Goal: Task Accomplishment & Management: Manage account settings

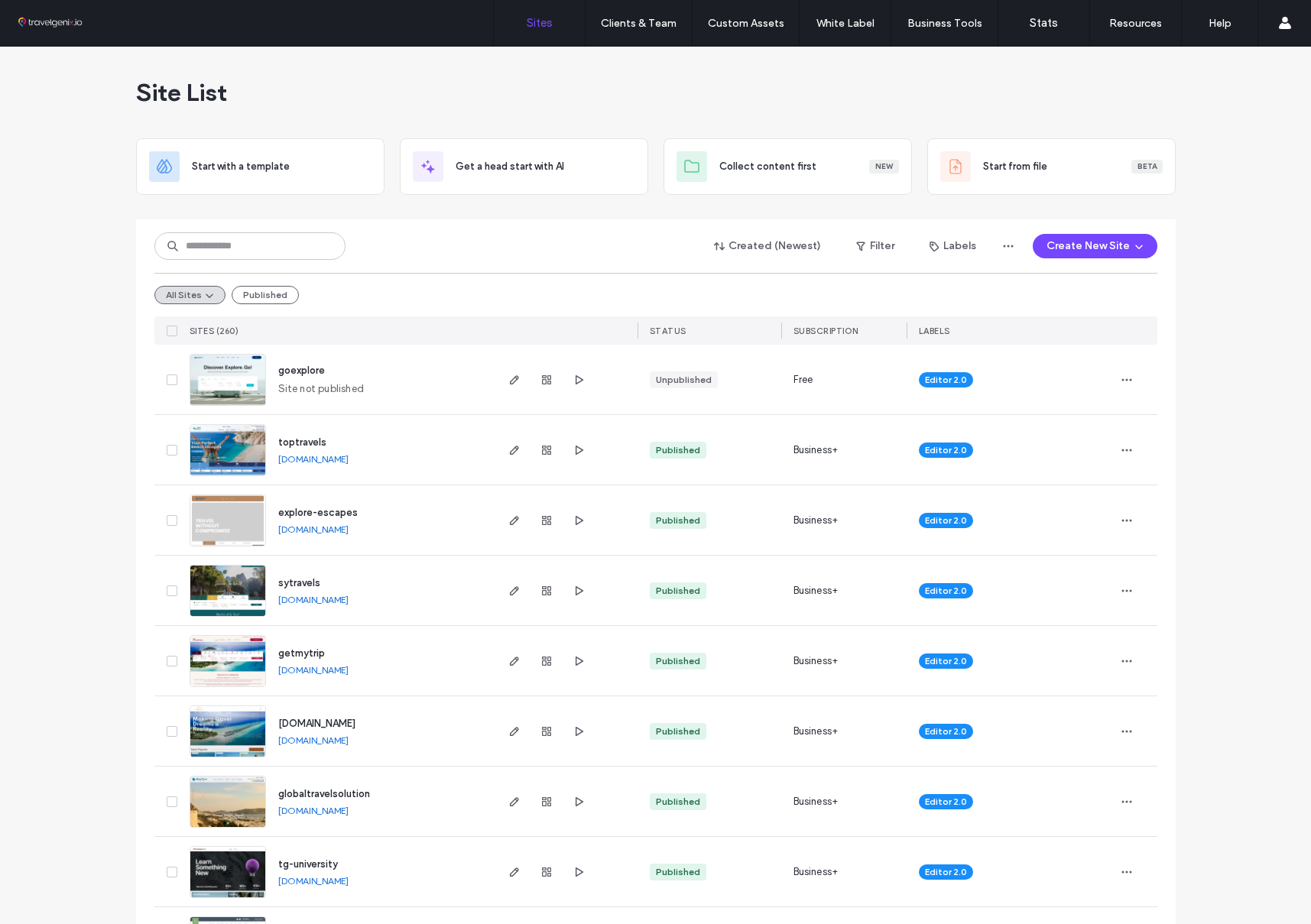
click at [810, 94] on div "Site List" at bounding box center [656, 93] width 1040 height 92
click at [1121, 377] on icon "button" at bounding box center [1126, 380] width 13 height 13
click at [1101, 414] on div "Rename Site" at bounding box center [1065, 419] width 136 height 29
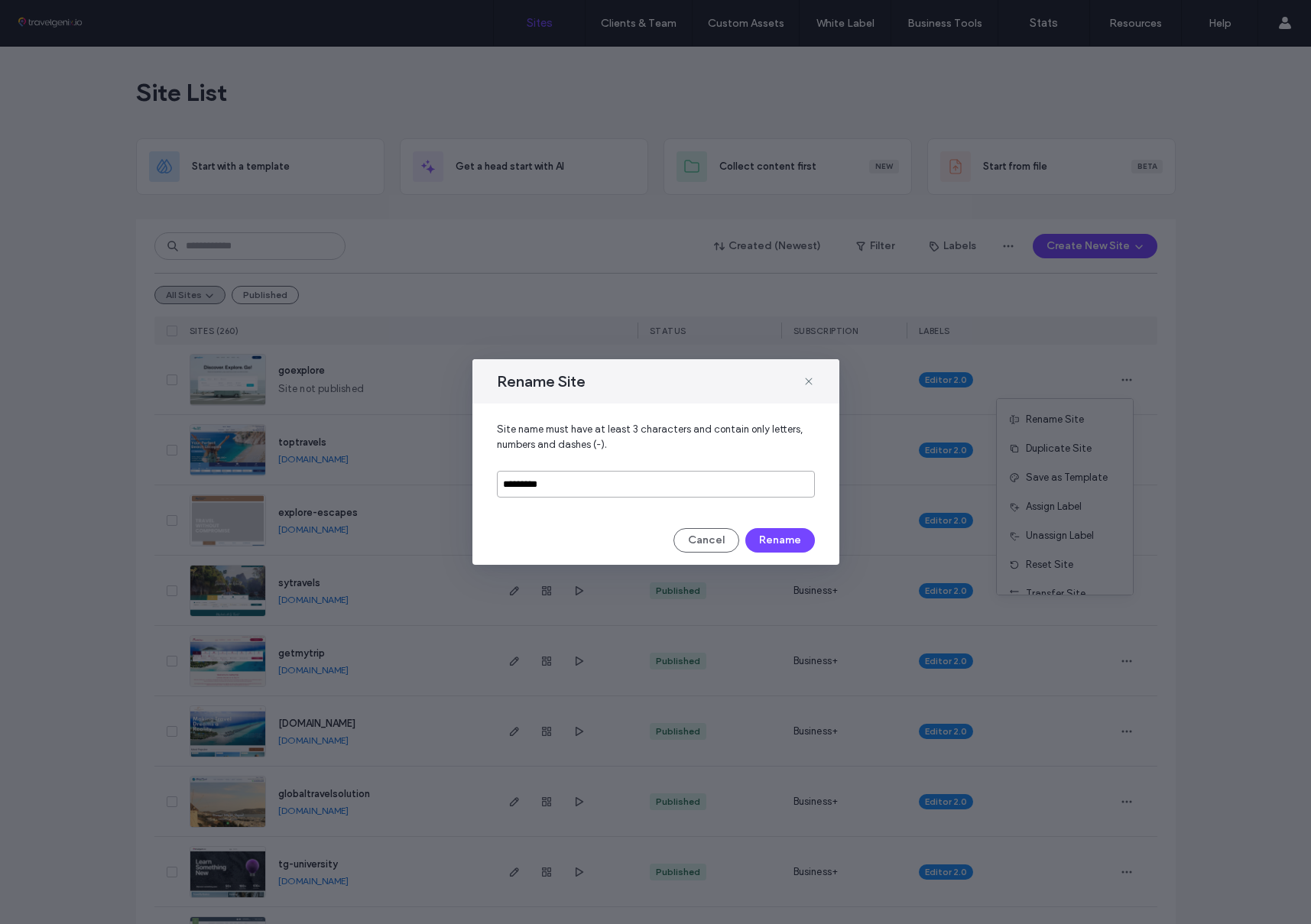
click at [556, 487] on input "*********" at bounding box center [656, 484] width 318 height 27
type input "**********"
click at [779, 538] on button "Rename" at bounding box center [780, 540] width 69 height 24
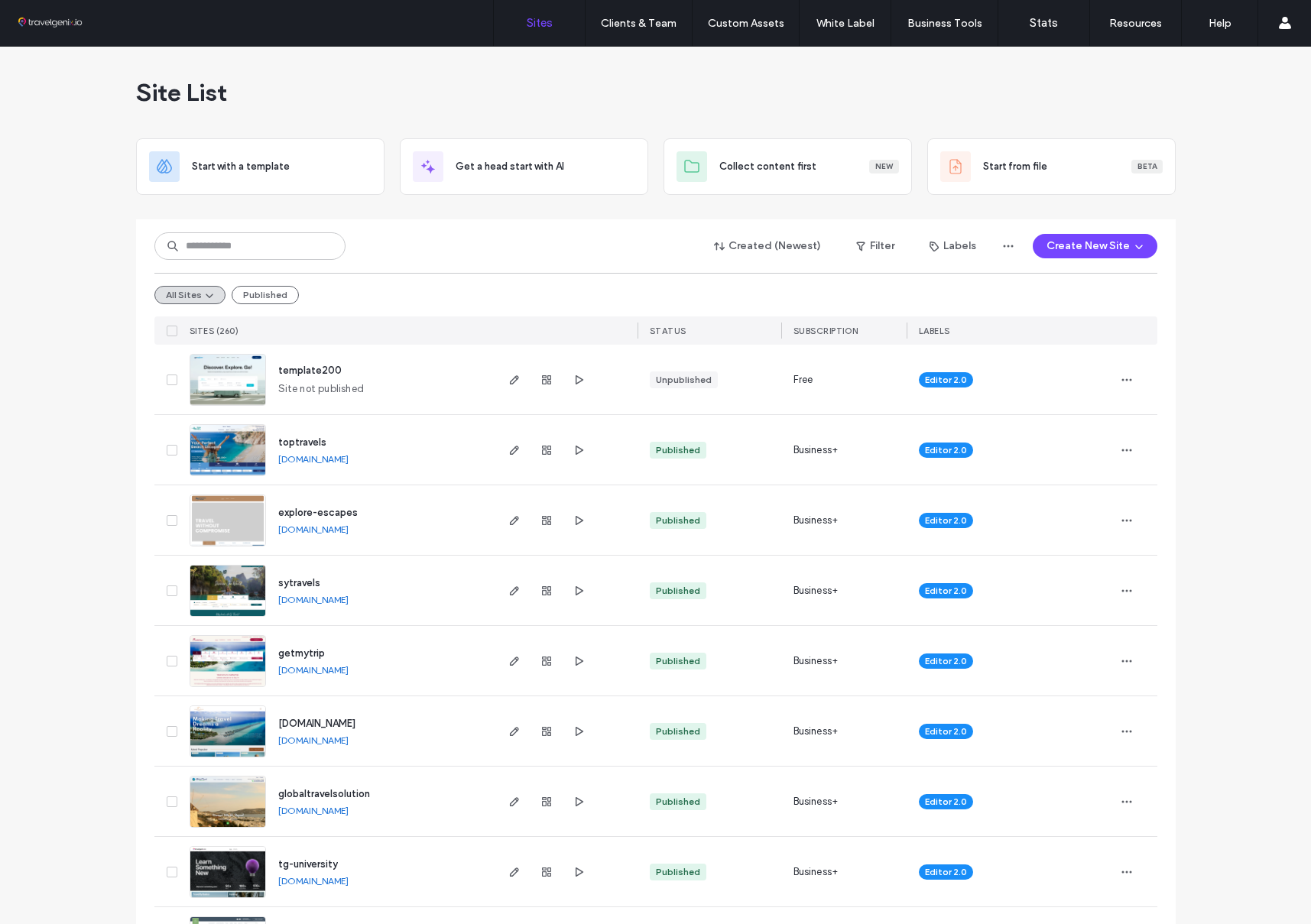
scroll to position [3, 0]
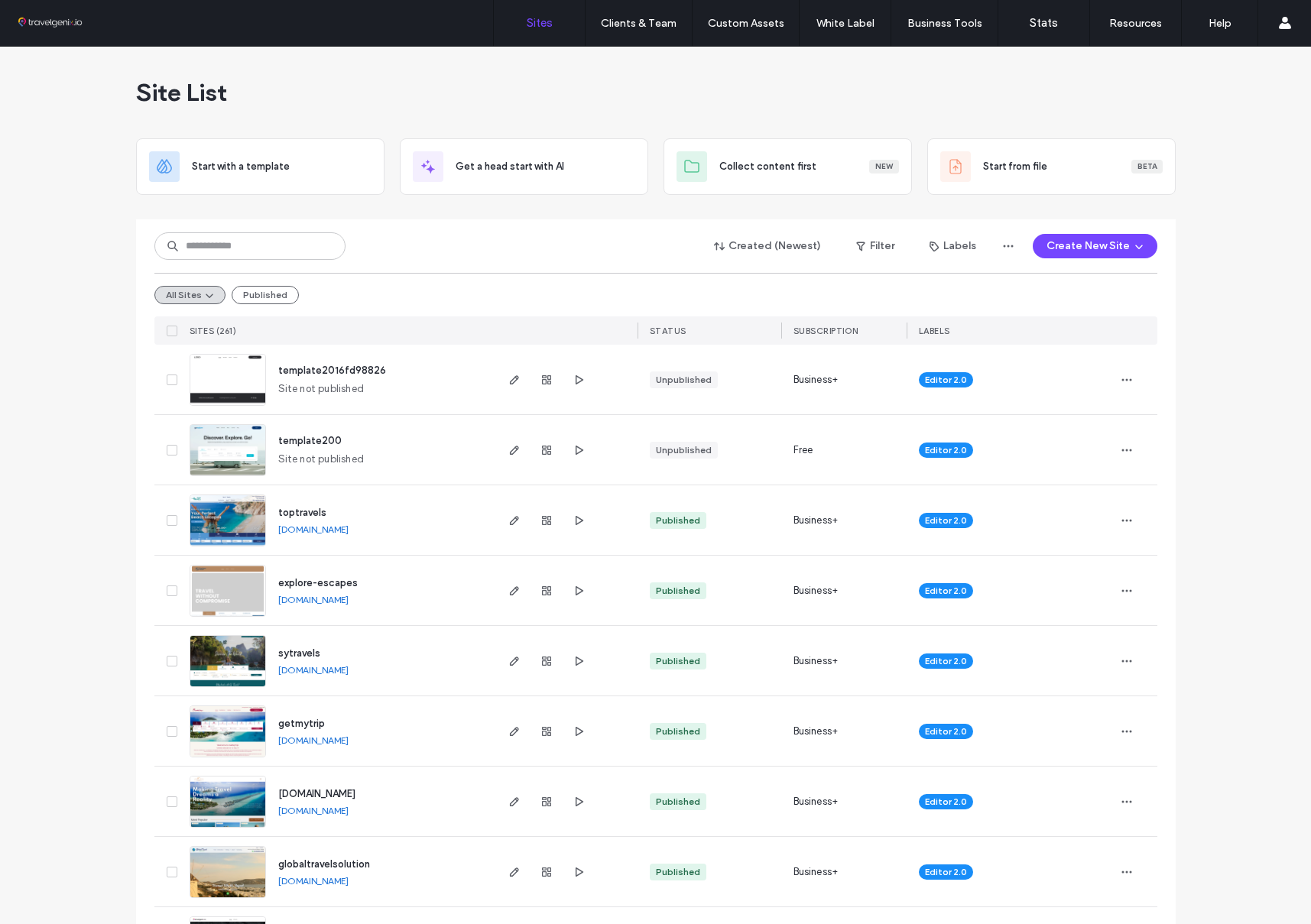
scroll to position [1, 0]
click at [311, 244] on input at bounding box center [250, 245] width 191 height 28
click at [294, 241] on input at bounding box center [250, 245] width 191 height 28
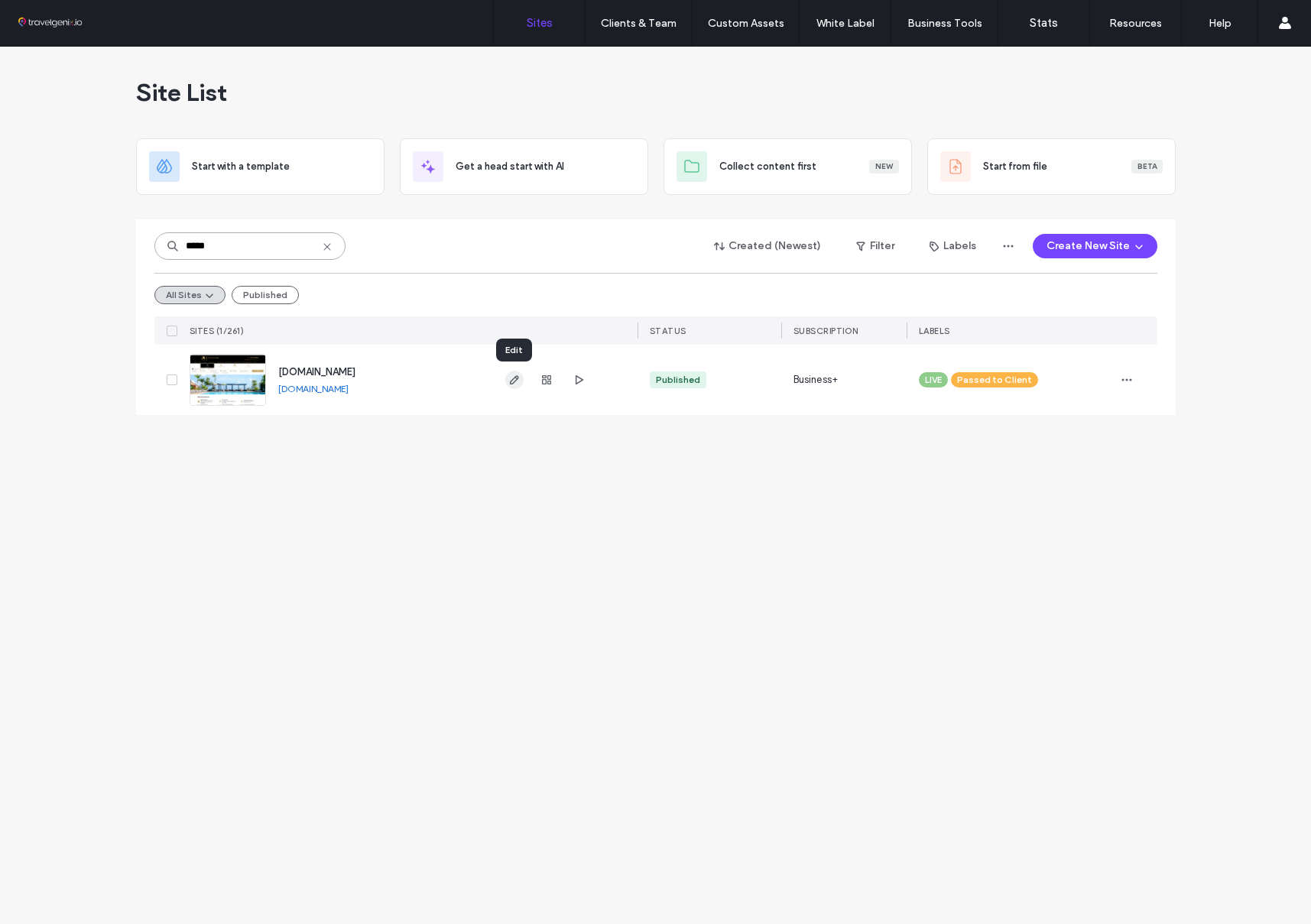
type input "*****"
drag, startPoint x: 514, startPoint y: 377, endPoint x: 356, endPoint y: 13, distance: 396.8
click at [514, 377] on icon "button" at bounding box center [514, 380] width 13 height 13
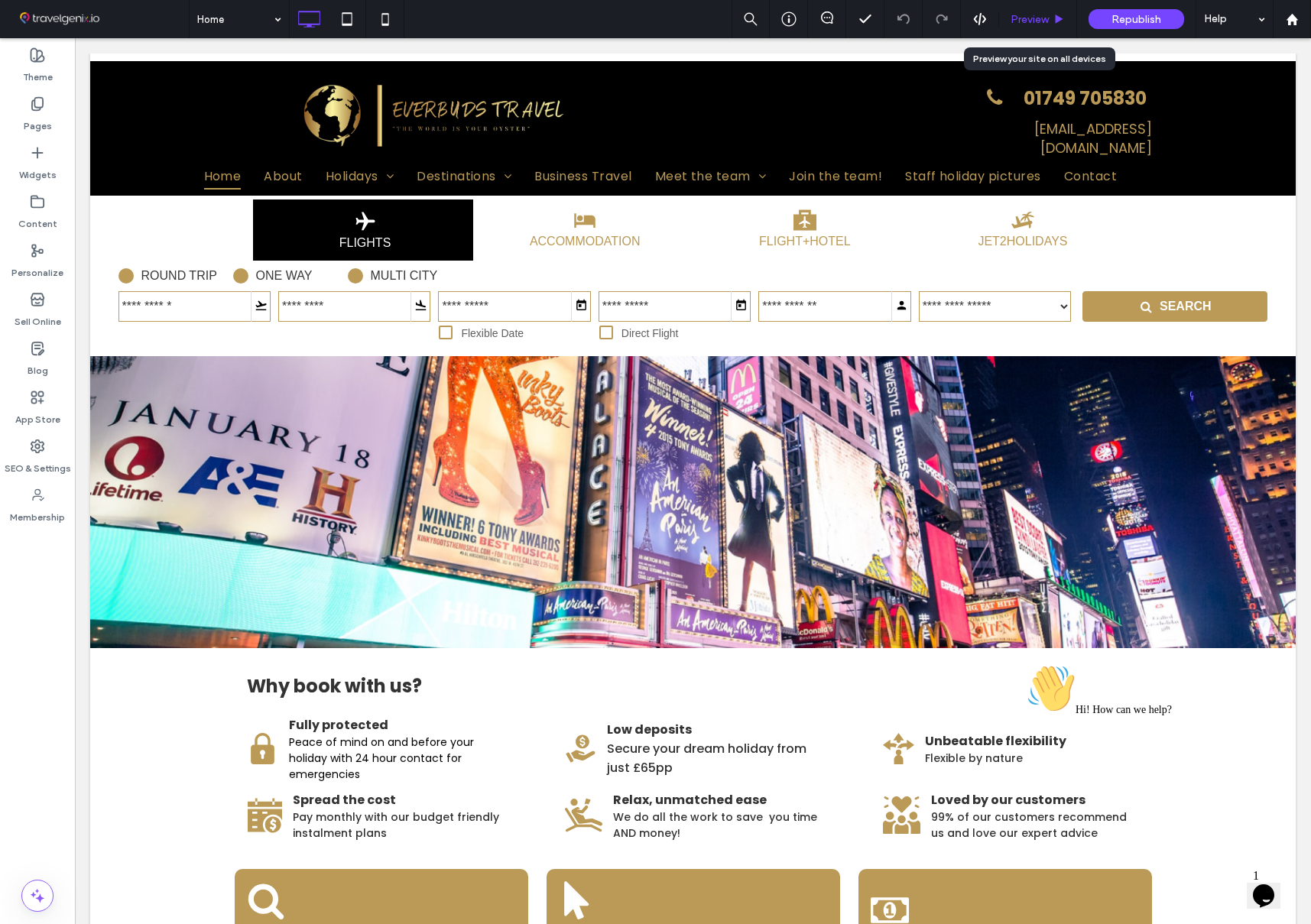
click at [1046, 19] on span "Preview" at bounding box center [1030, 20] width 38 height 13
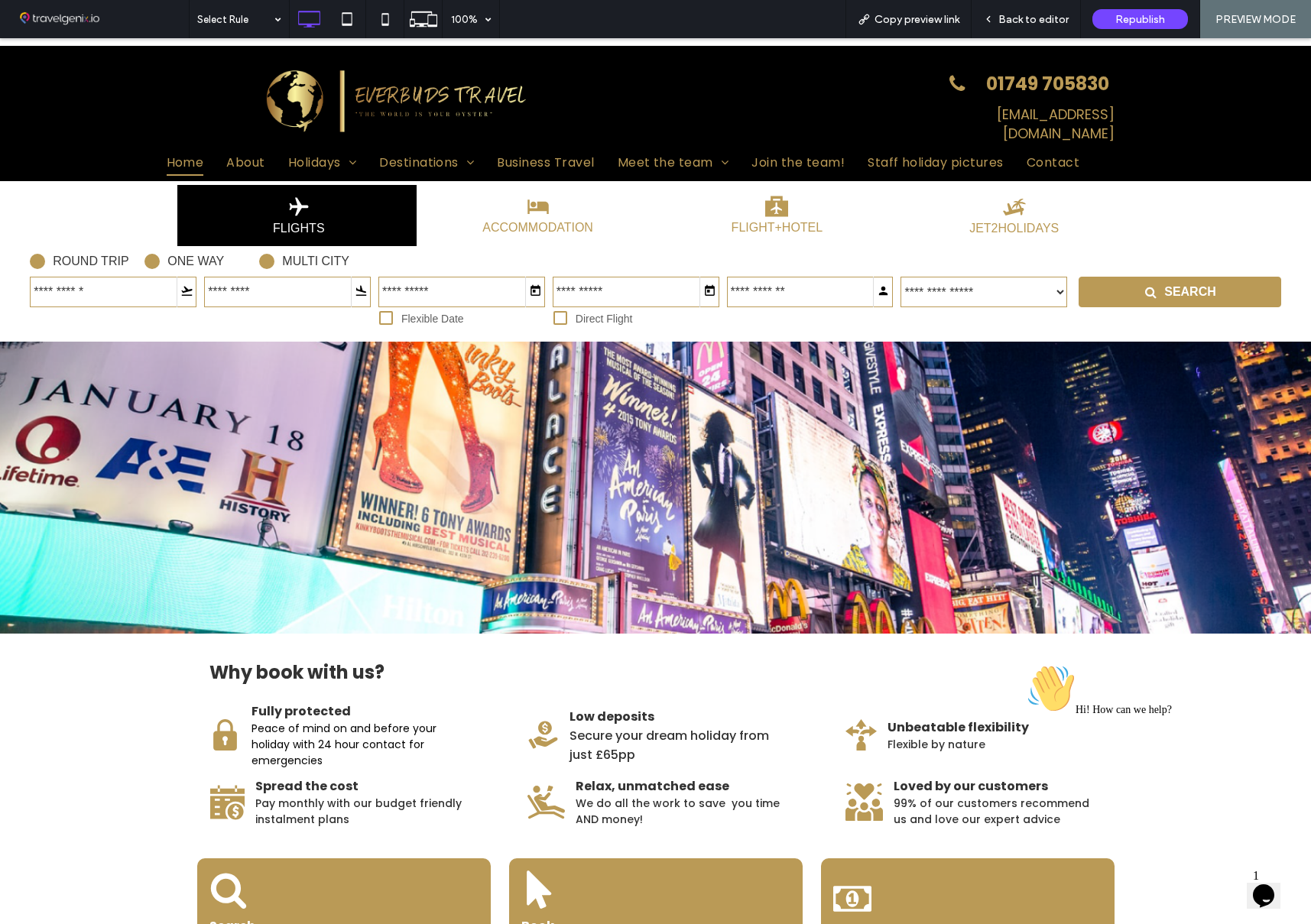
click at [1003, 207] on div at bounding box center [1014, 208] width 216 height 26
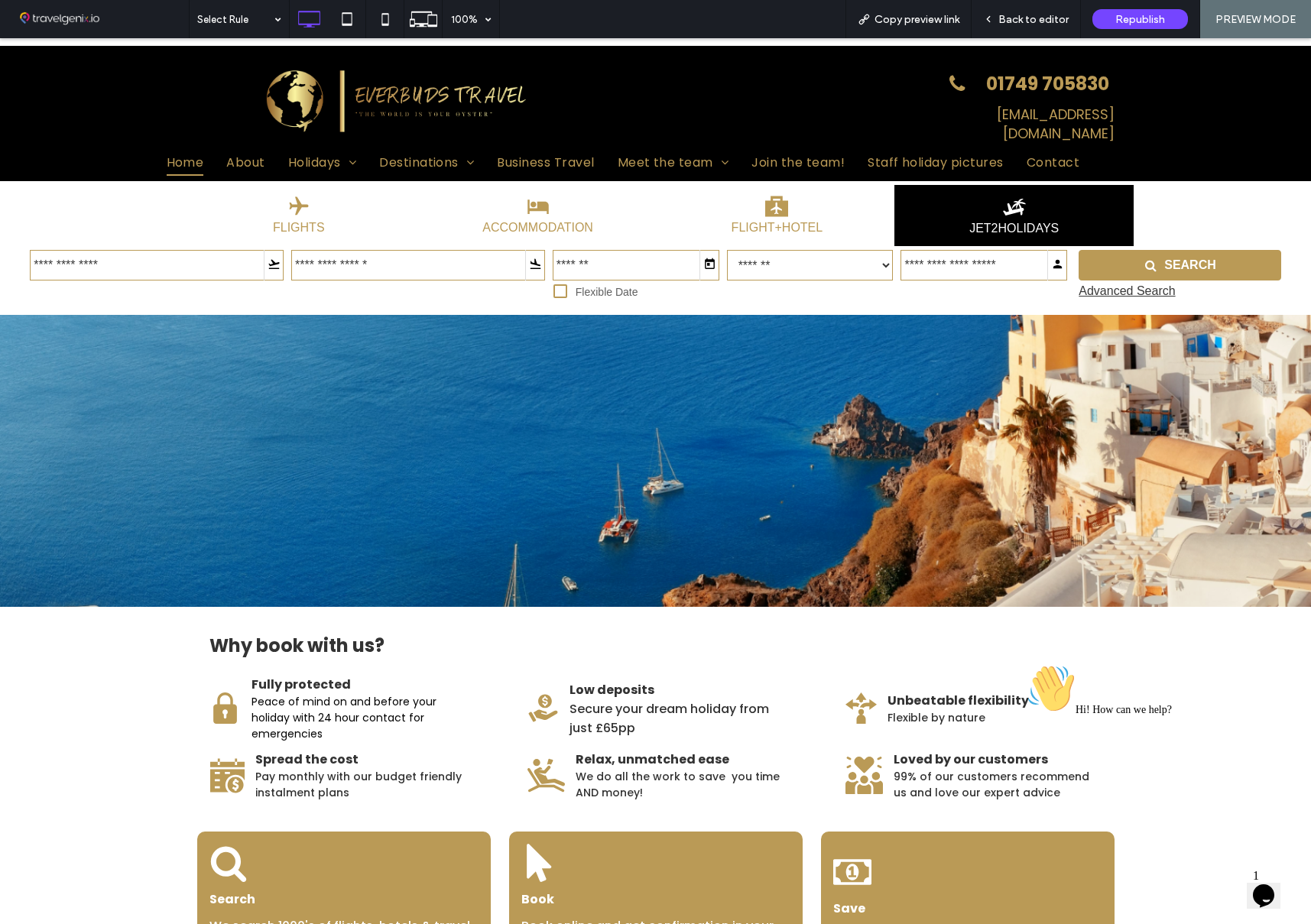
click at [104, 255] on input "input" at bounding box center [157, 265] width 254 height 31
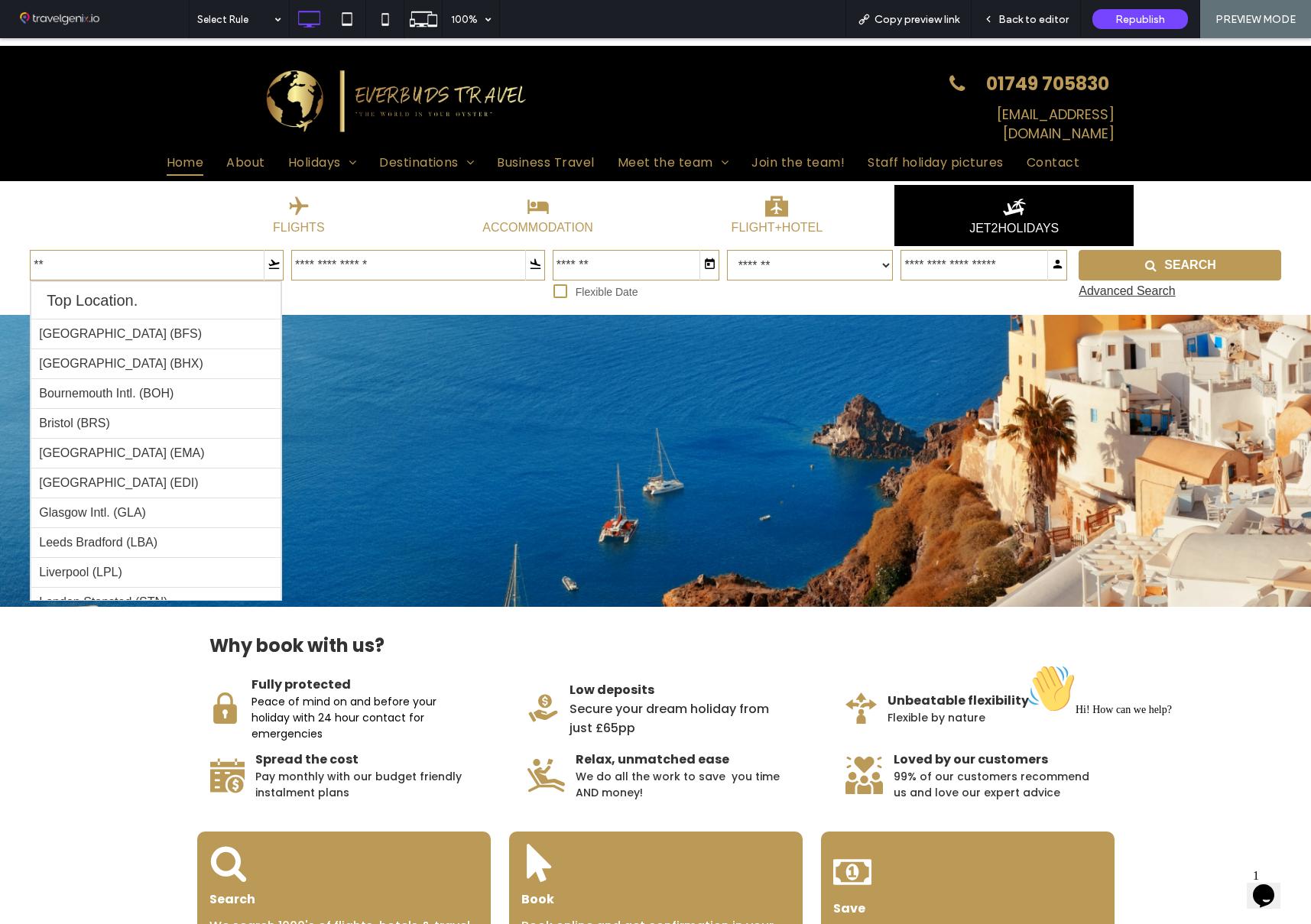
drag, startPoint x: 103, startPoint y: 344, endPoint x: 258, endPoint y: 303, distance: 160.3
click at [118, 348] on li "Birmingham (BHX)" at bounding box center [156, 363] width 251 height 31
type input "**********"
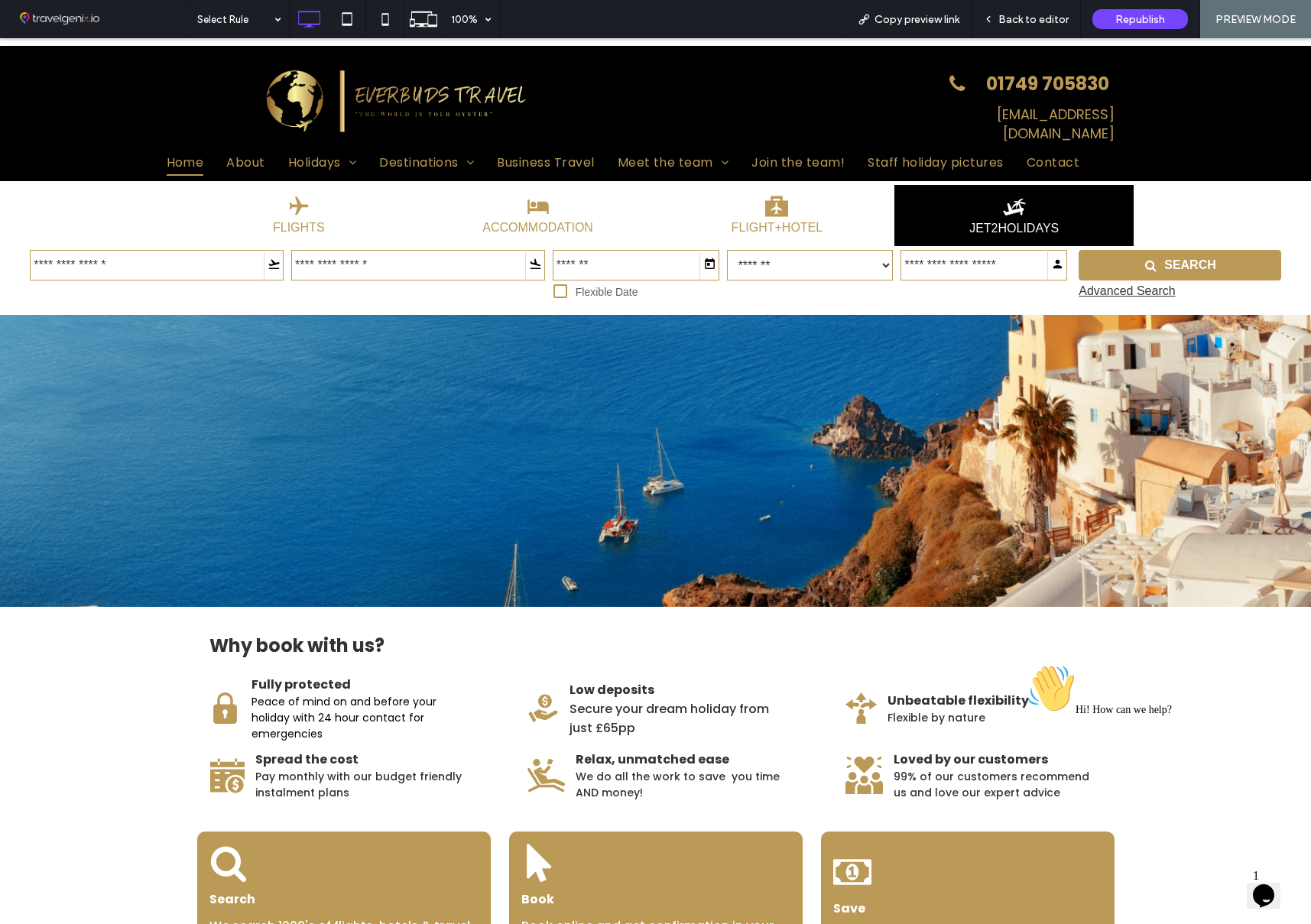
click at [357, 259] on input "input" at bounding box center [418, 265] width 254 height 31
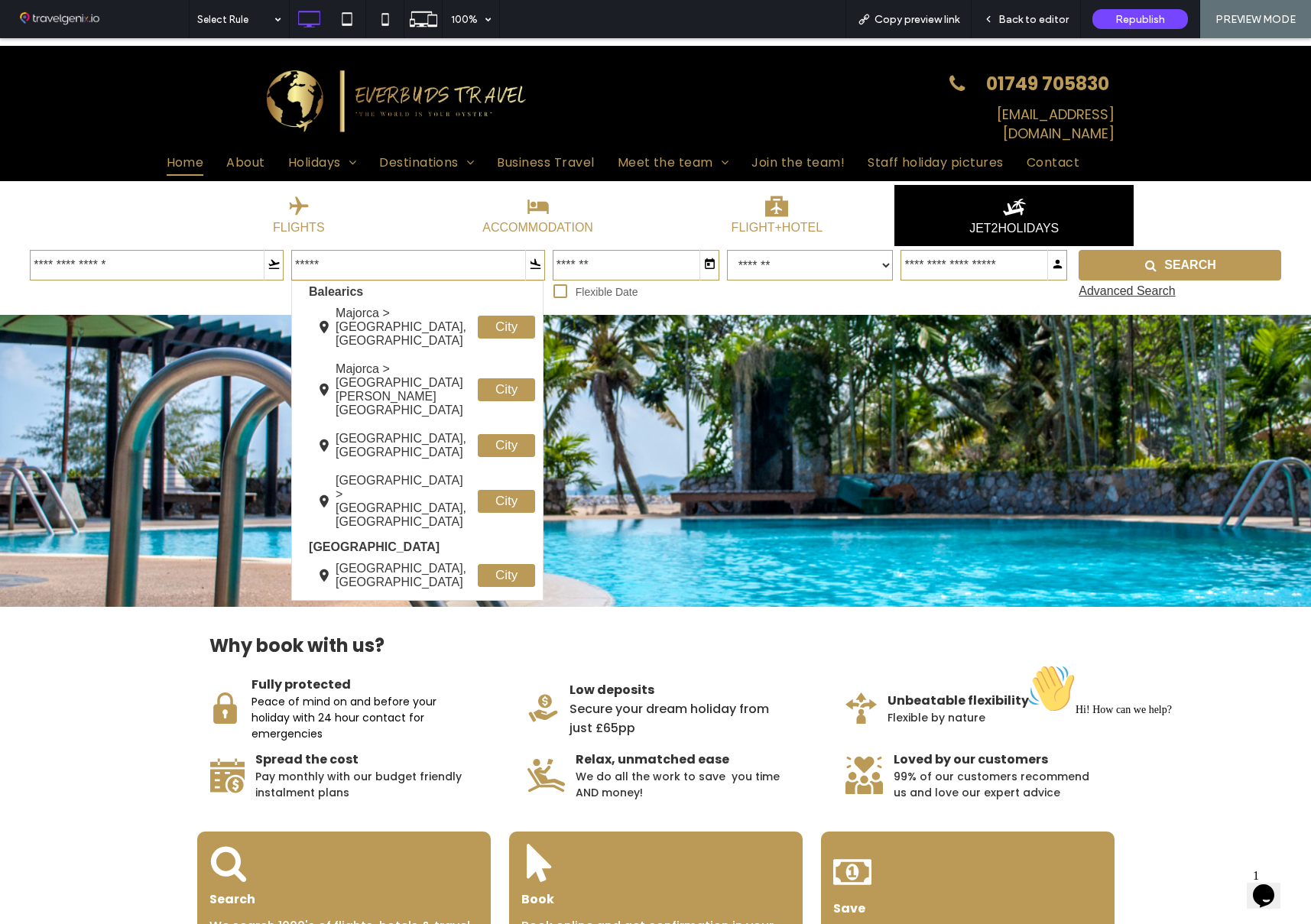
click at [363, 306] on span "Majorca > Palma Nova, ES" at bounding box center [402, 326] width 134 height 41
type input "**********"
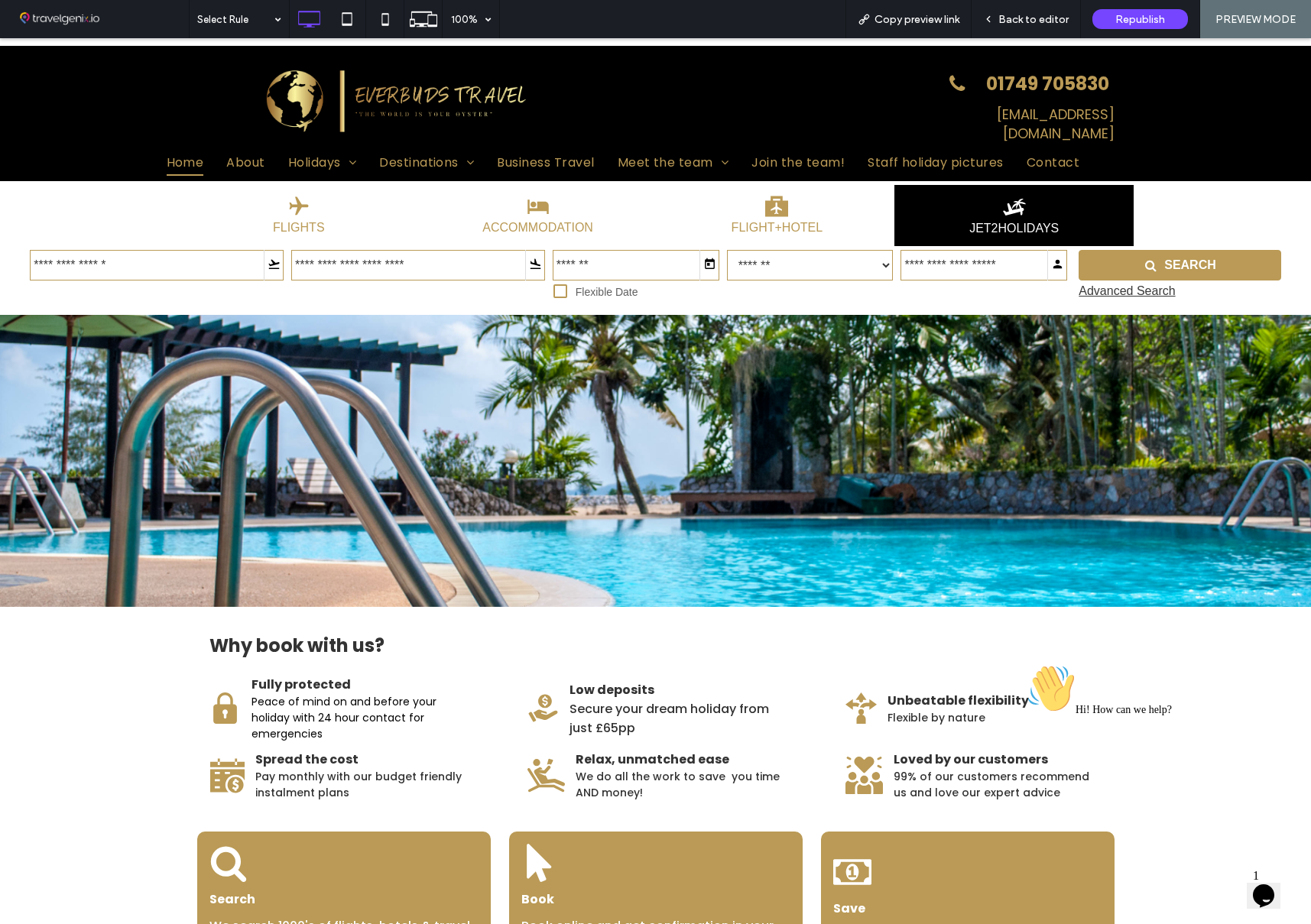
click at [590, 255] on input "input" at bounding box center [636, 265] width 167 height 31
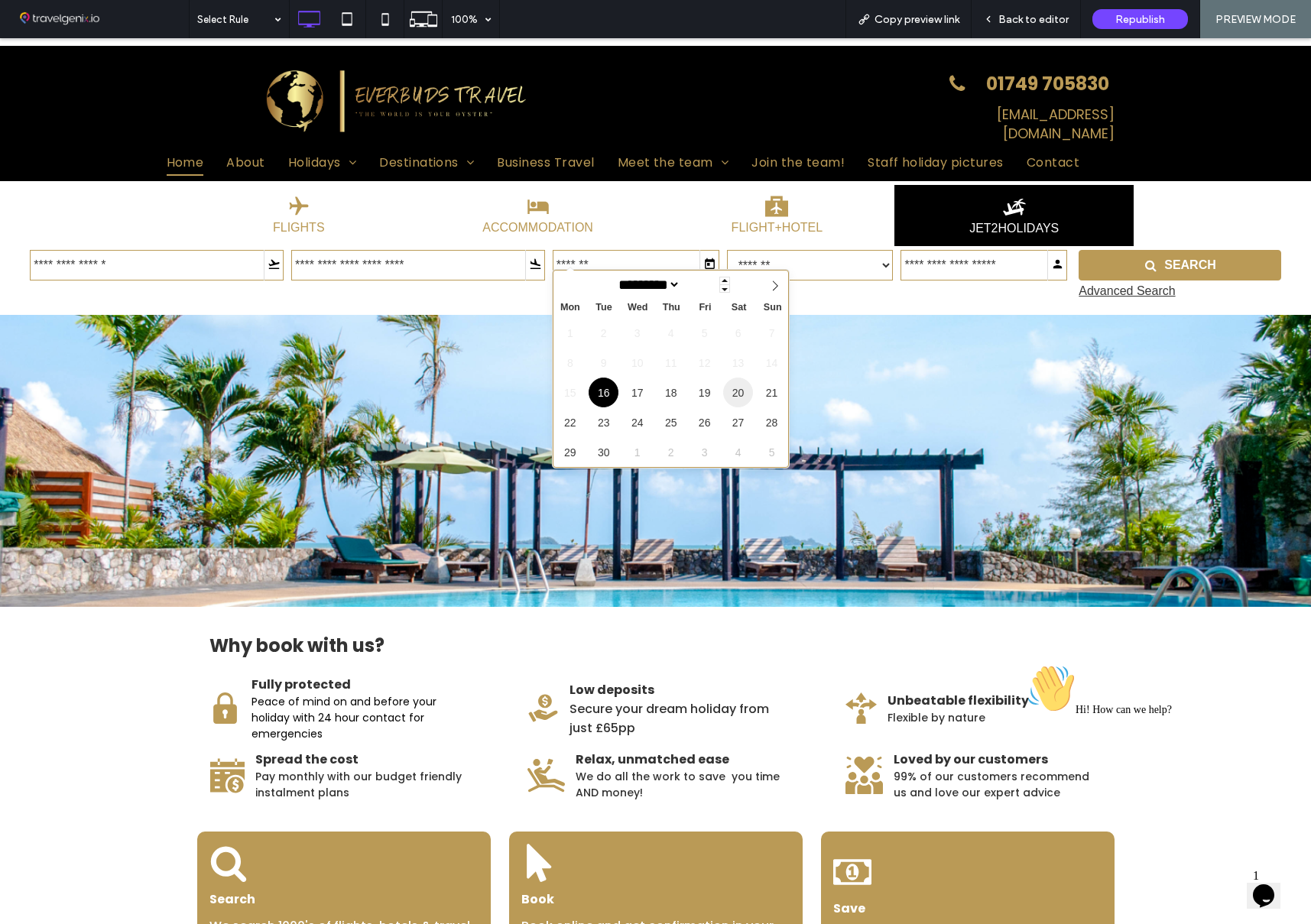
click at [740, 387] on span "20" at bounding box center [738, 392] width 30 height 30
type div "2025-09-20"
type input "**********"
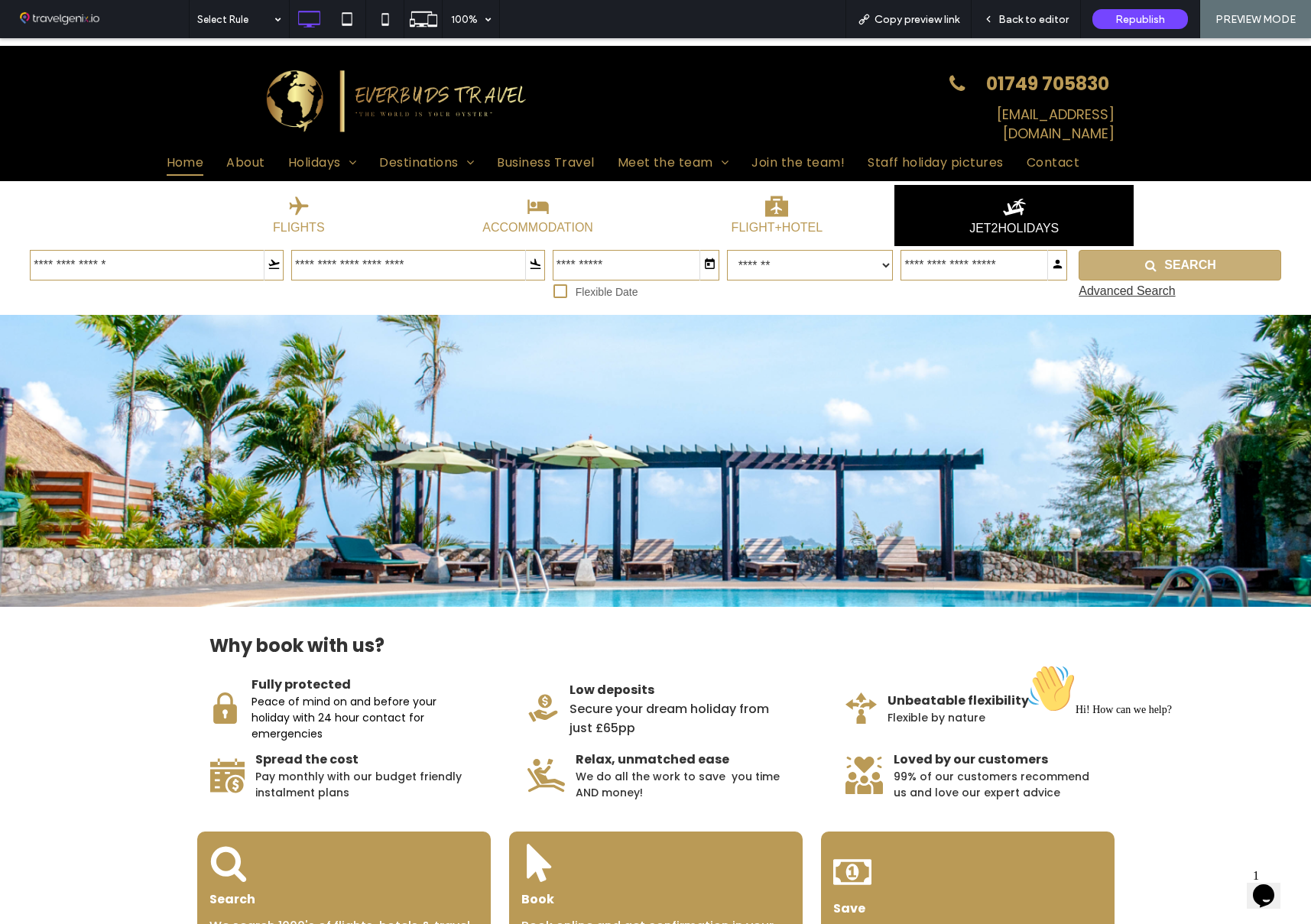
click at [1226, 250] on button "SEARCH" at bounding box center [1180, 265] width 202 height 31
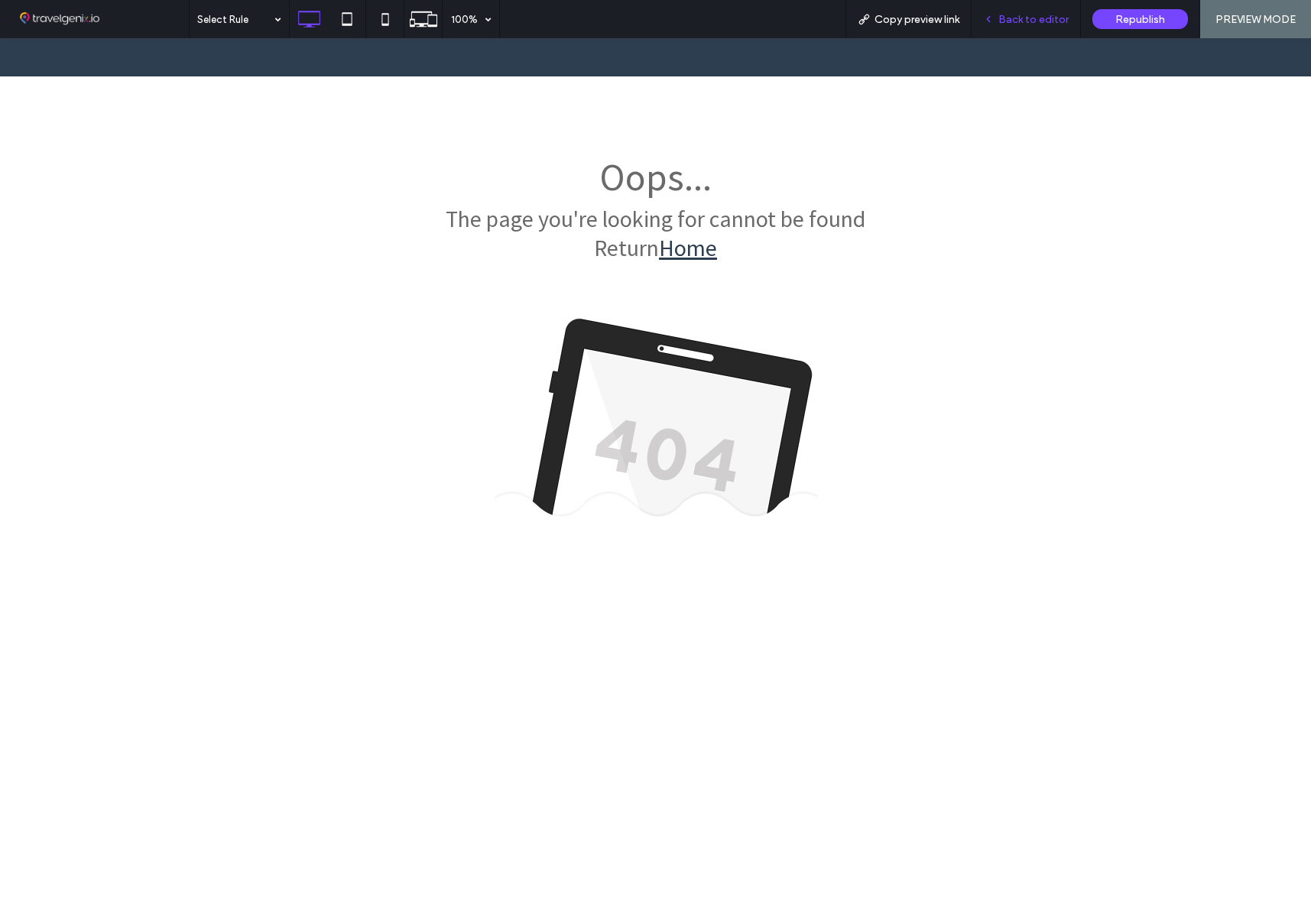
click at [1031, 16] on span "Back to editor" at bounding box center [1034, 20] width 70 height 13
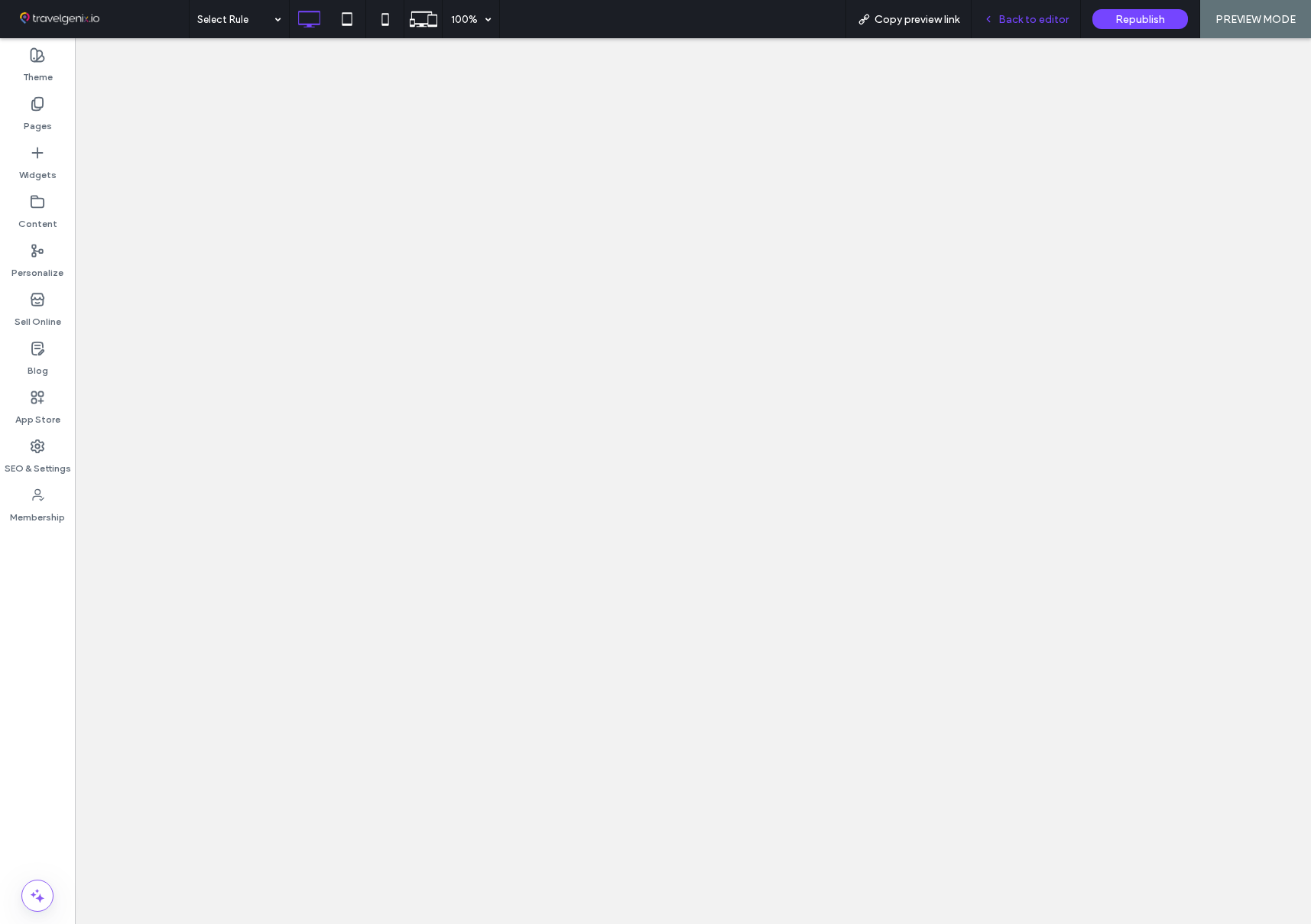
select select "*"
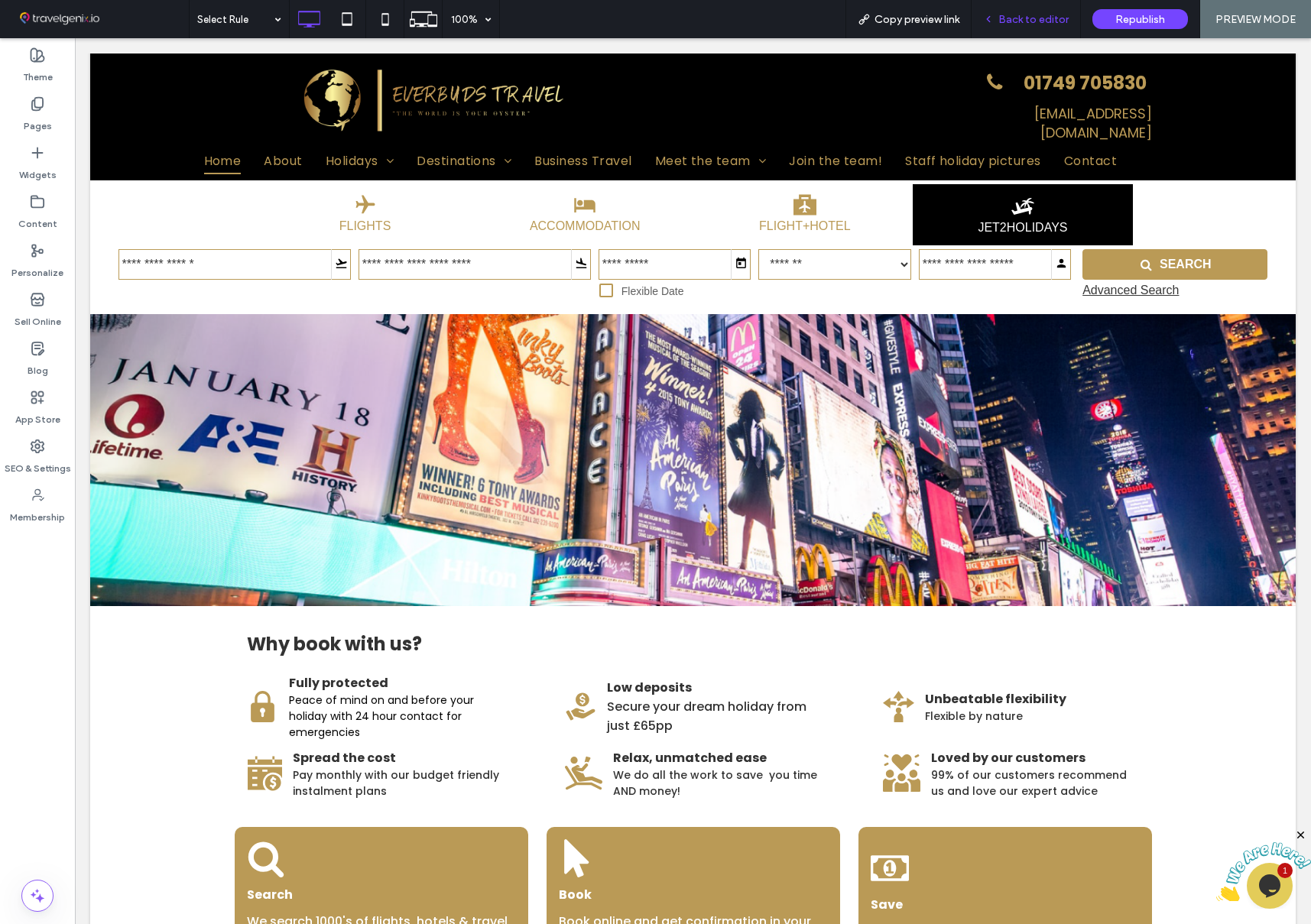
click at [1027, 21] on span "Back to editor" at bounding box center [1034, 20] width 70 height 13
click at [793, 17] on icon at bounding box center [789, 19] width 15 height 15
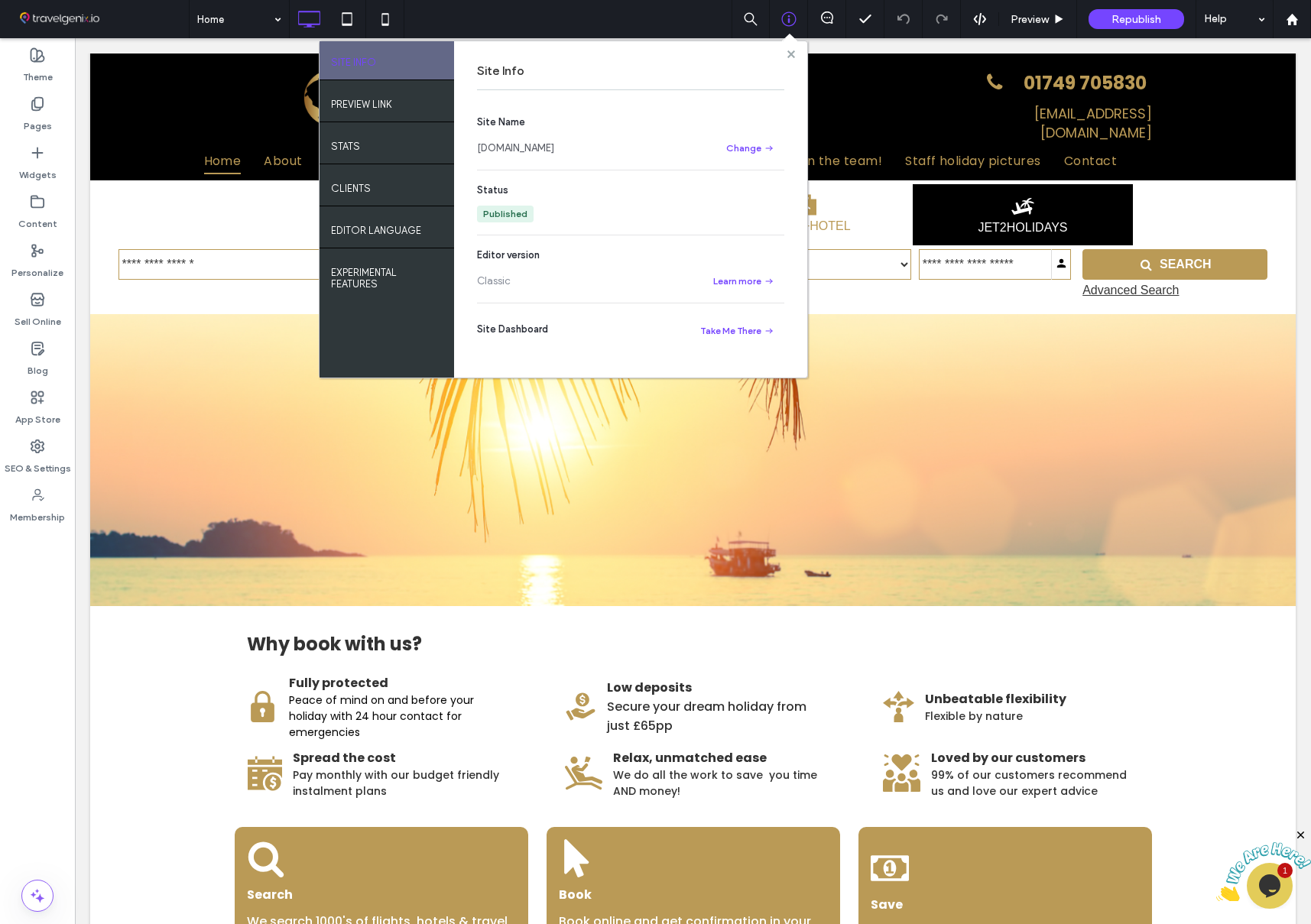
click at [792, 54] on use at bounding box center [790, 53] width 8 height 8
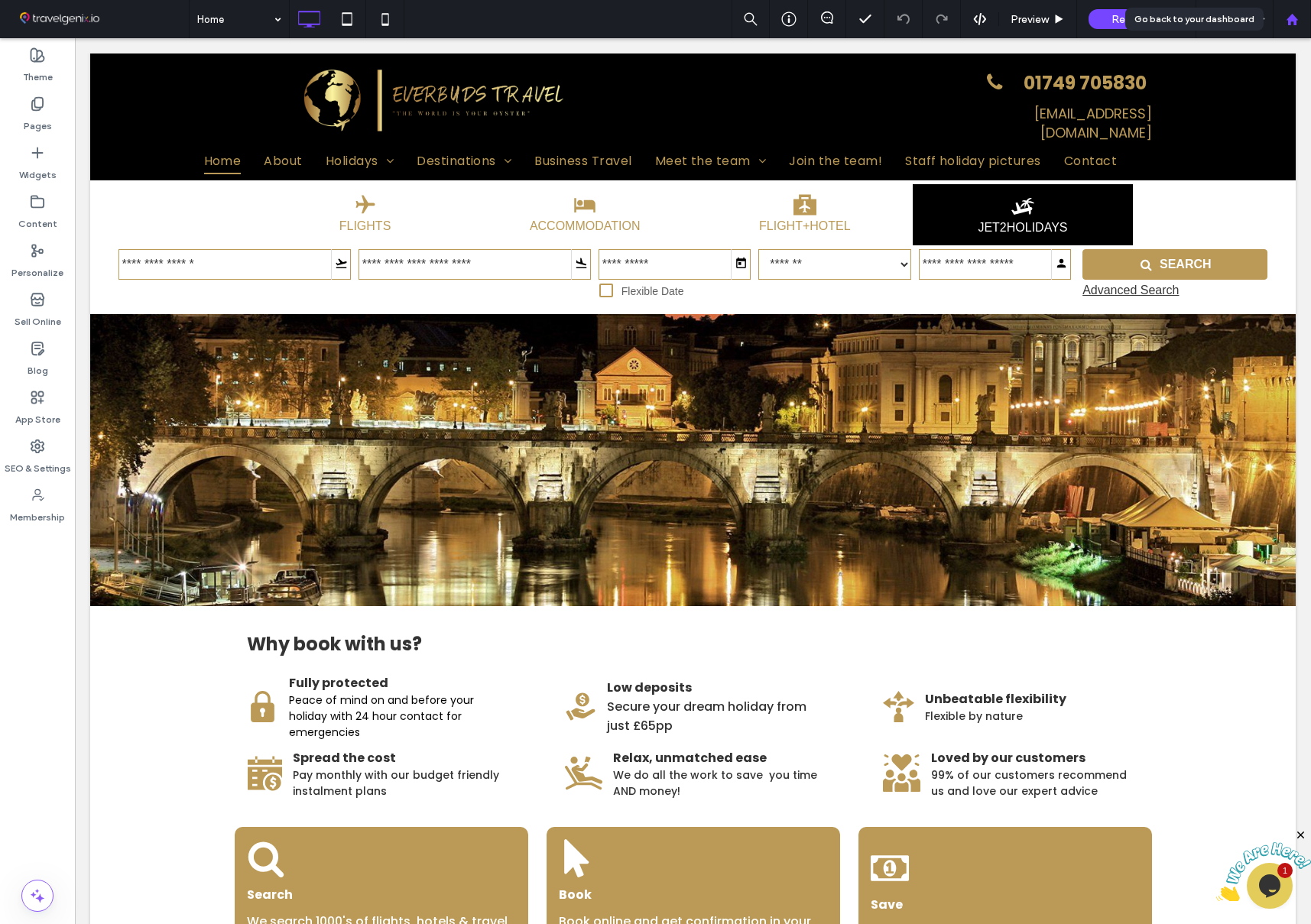
click at [1289, 14] on icon at bounding box center [1293, 20] width 13 height 13
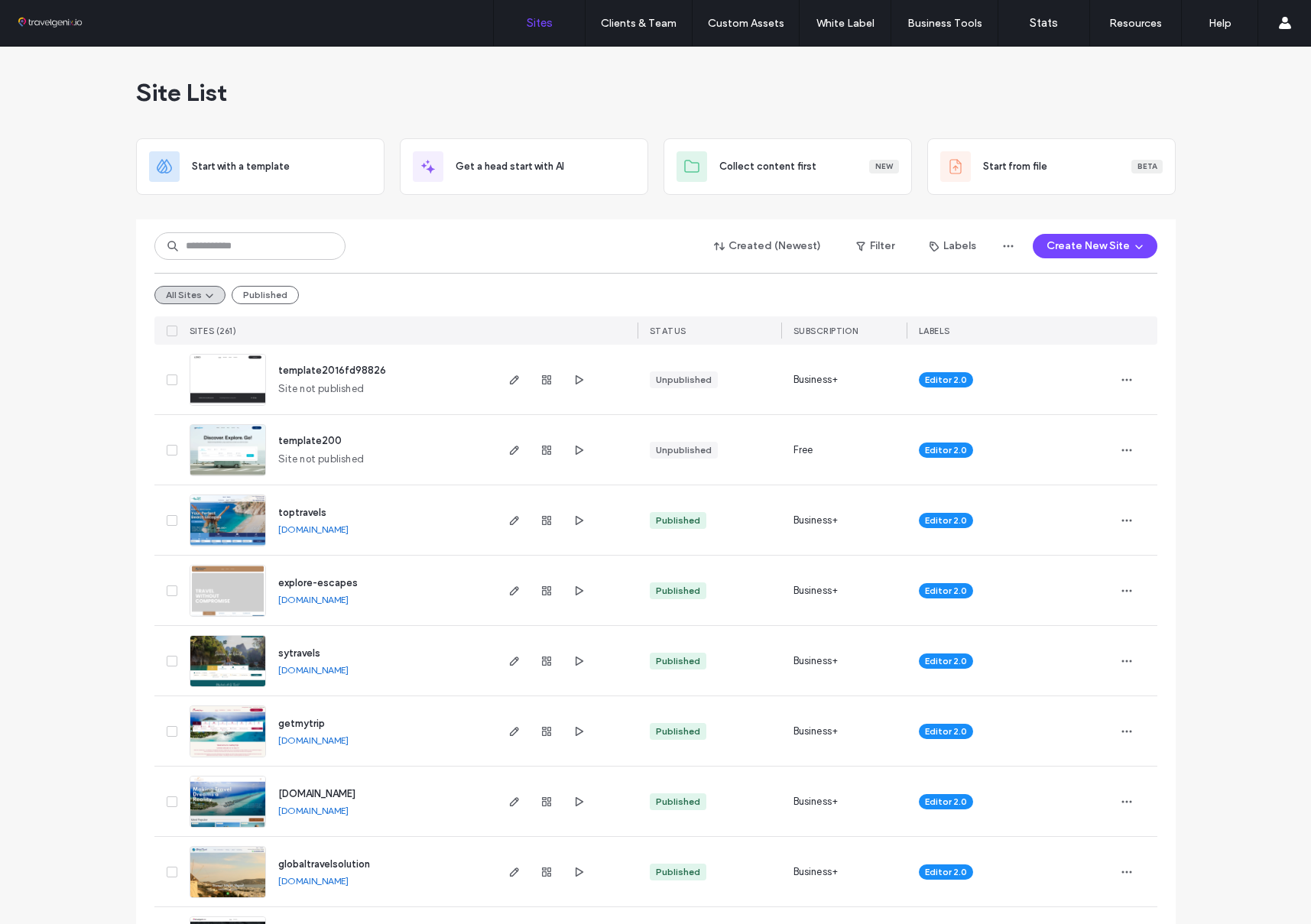
click at [321, 368] on span "template2016fd98826" at bounding box center [332, 371] width 108 height 12
drag, startPoint x: 97, startPoint y: 212, endPoint x: 134, endPoint y: 167, distance: 58.3
